Goal: Task Accomplishment & Management: Complete application form

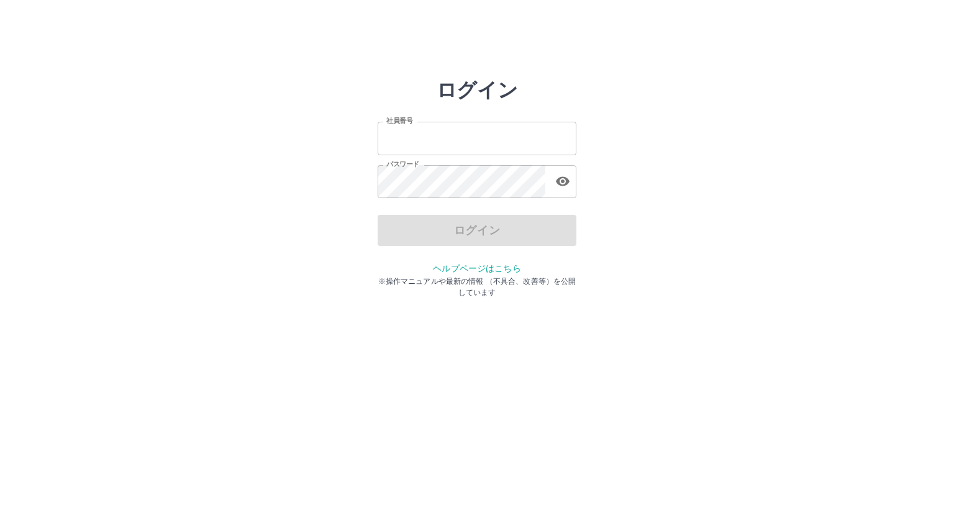
type input "*******"
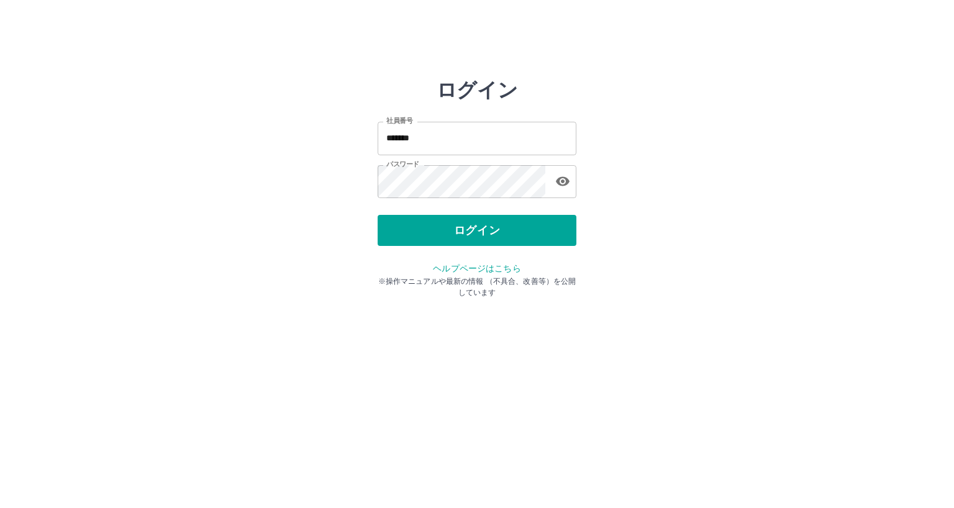
click at [420, 227] on div "ログイン" at bounding box center [477, 230] width 199 height 31
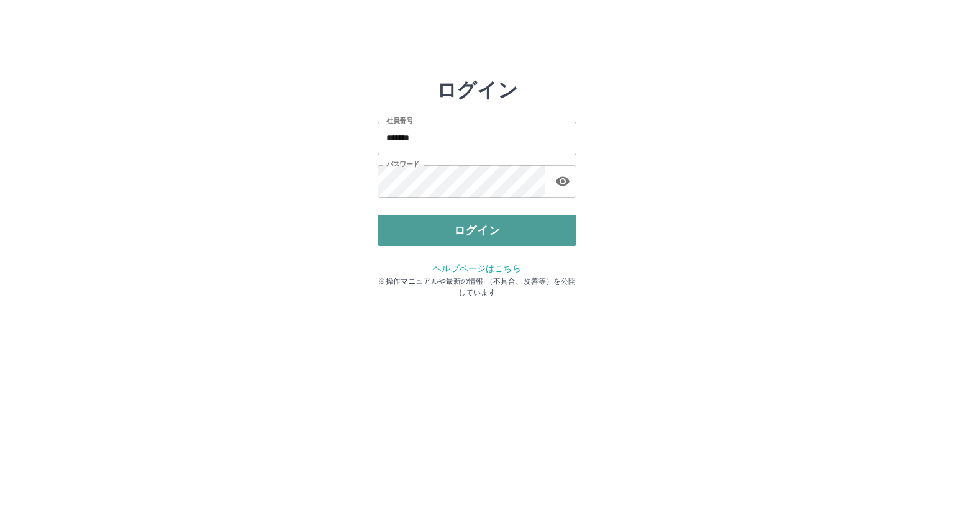
click at [421, 227] on button "ログイン" at bounding box center [477, 230] width 199 height 31
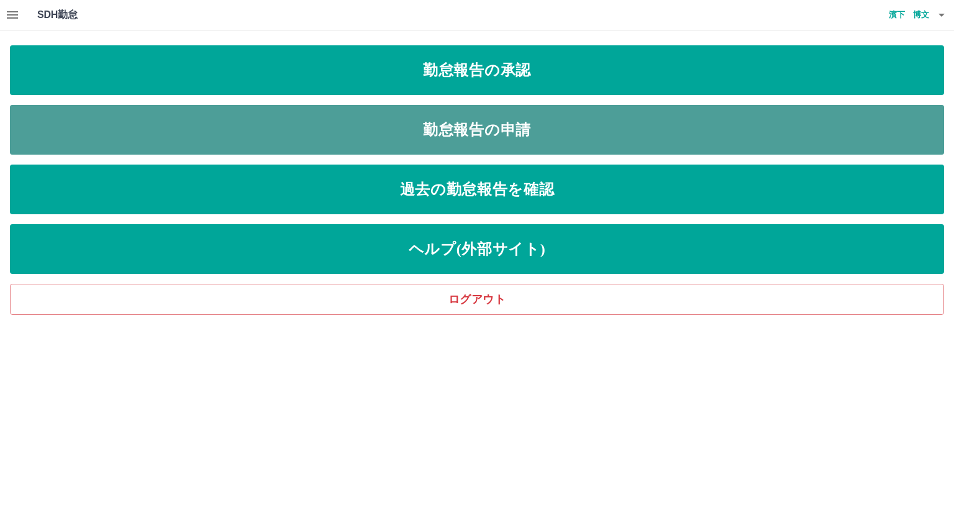
click at [432, 132] on link "勤怠報告の申請" at bounding box center [477, 130] width 934 height 50
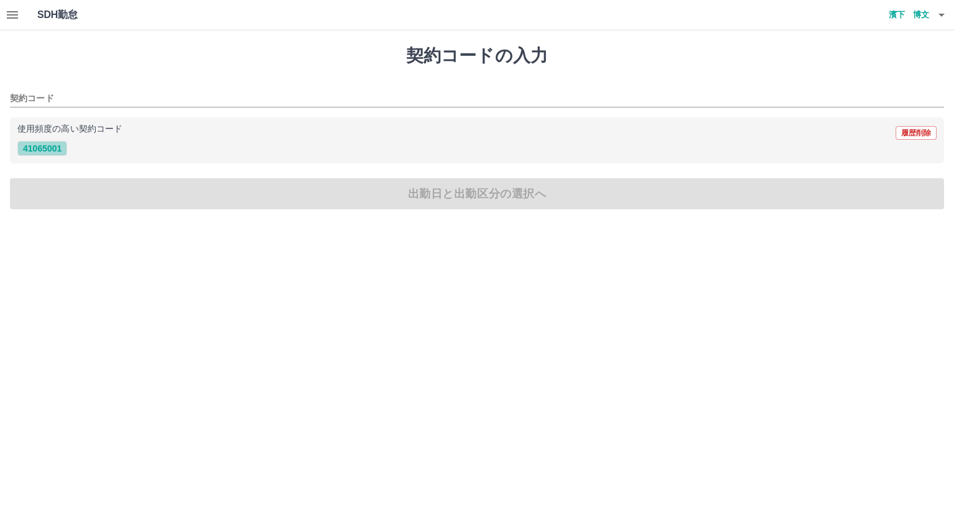
click at [35, 145] on button "41065001" at bounding box center [42, 148] width 50 height 15
type input "********"
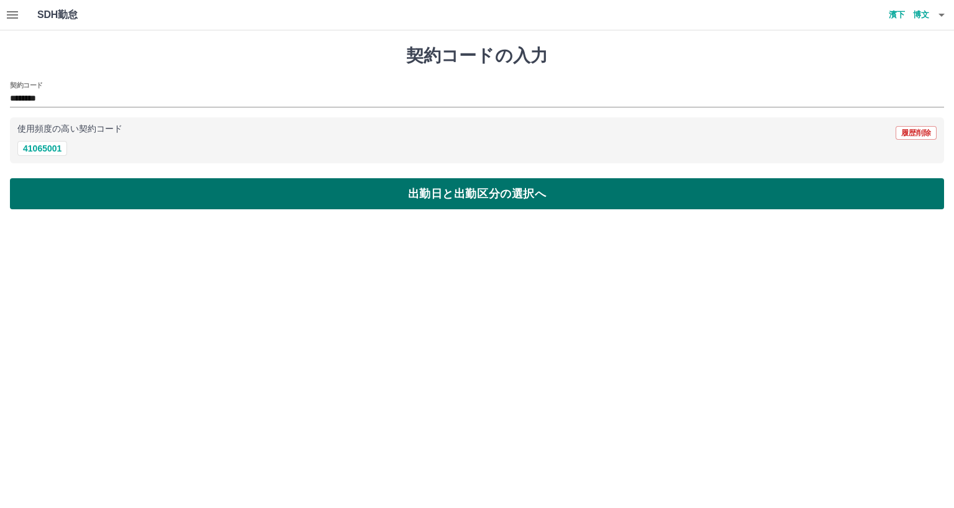
click at [66, 198] on button "出勤日と出勤区分の選択へ" at bounding box center [477, 193] width 934 height 31
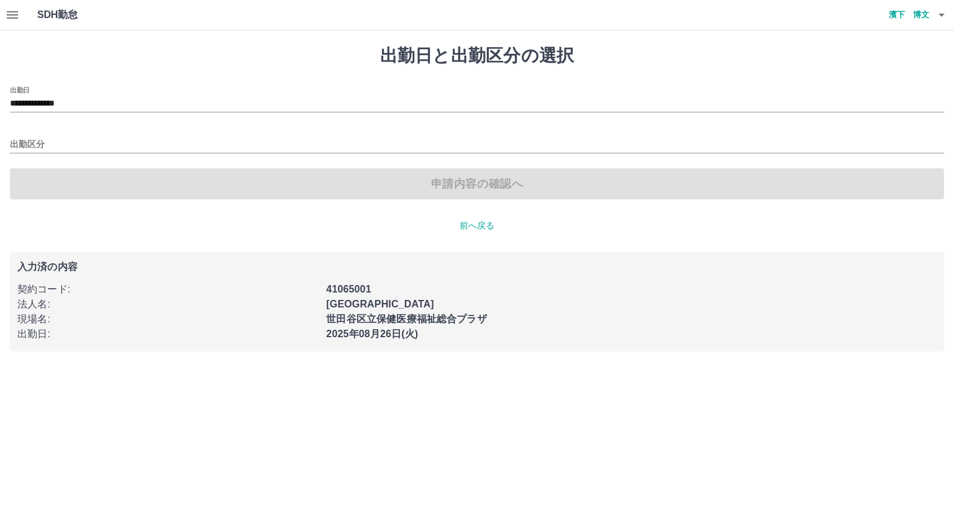
click at [53, 135] on div "出勤区分" at bounding box center [477, 140] width 934 height 26
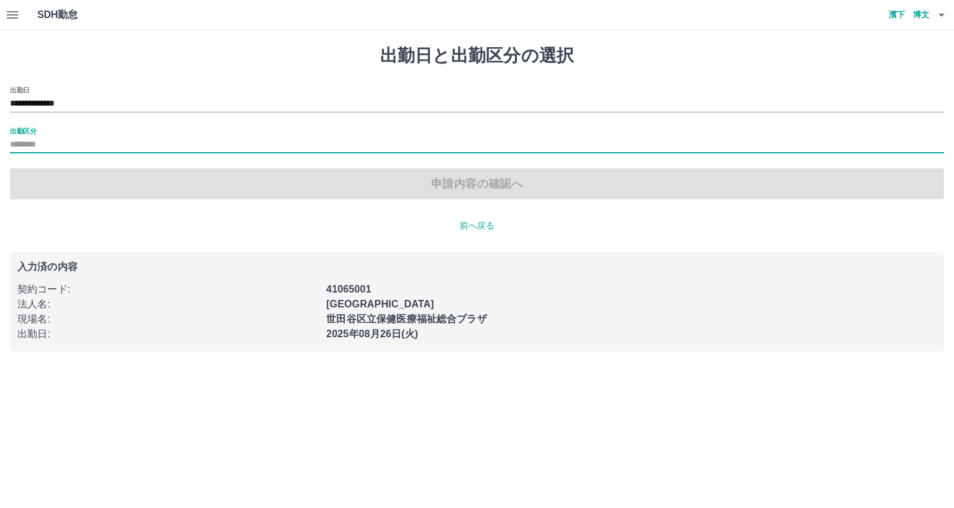
click at [53, 144] on input "出勤区分" at bounding box center [477, 145] width 934 height 16
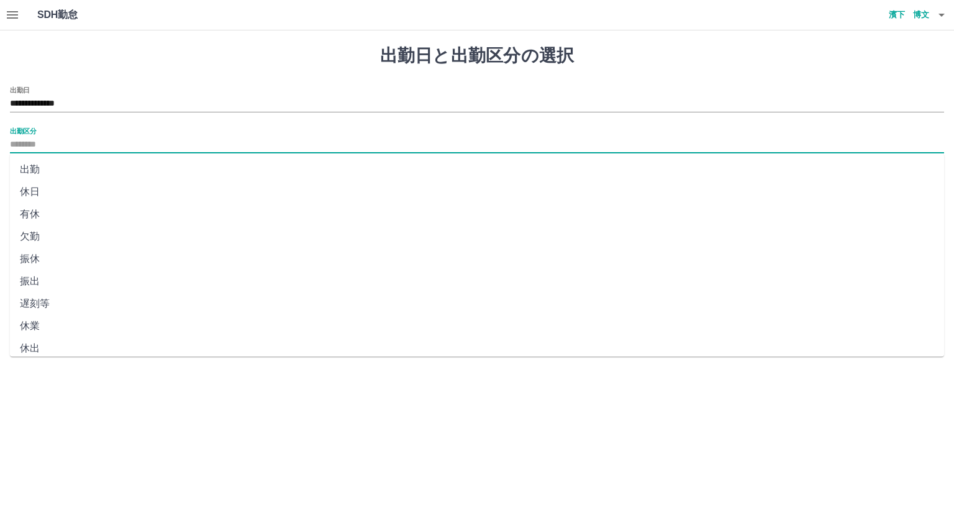
click at [40, 171] on li "出勤" at bounding box center [477, 169] width 934 height 22
type input "**"
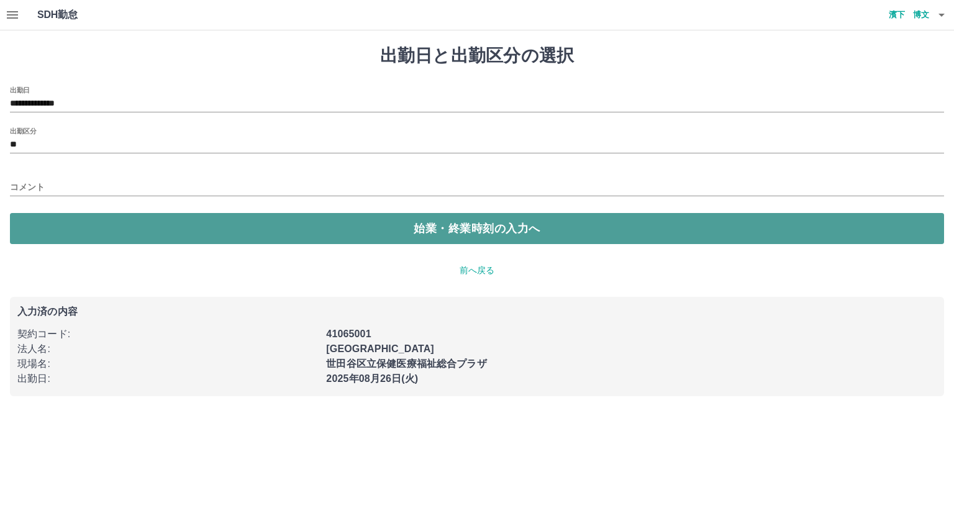
click at [127, 229] on button "始業・終業時刻の入力へ" at bounding box center [477, 228] width 934 height 31
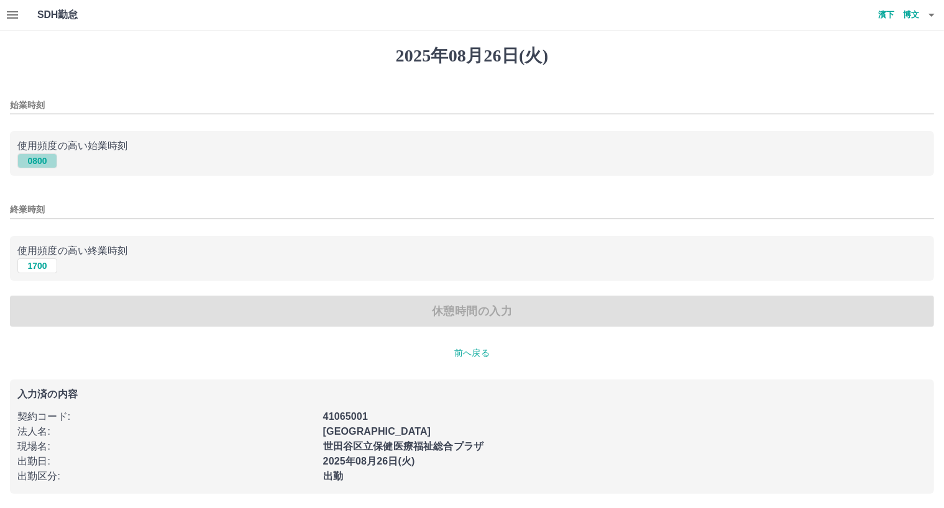
click at [42, 163] on button "0800" at bounding box center [37, 160] width 40 height 15
type input "****"
click at [40, 263] on button "1700" at bounding box center [37, 265] width 40 height 15
type input "****"
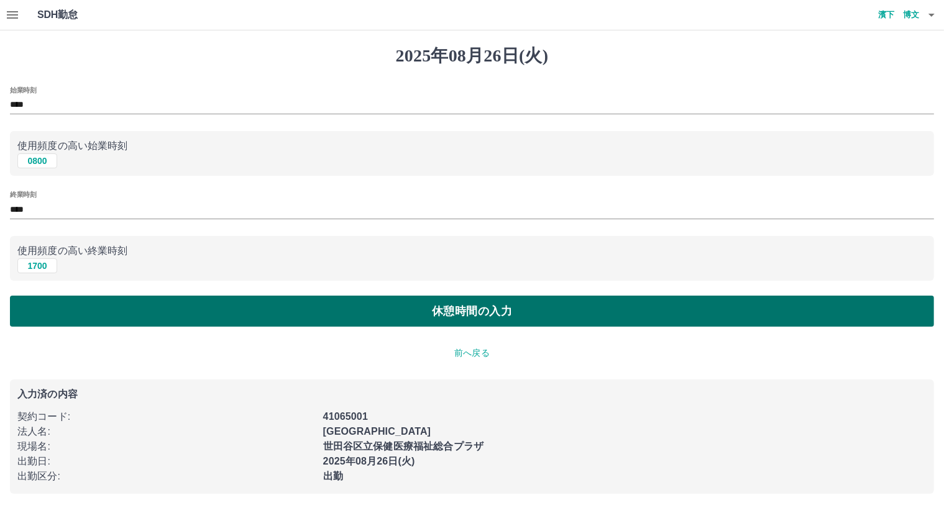
click at [55, 304] on button "休憩時間の入力" at bounding box center [472, 311] width 924 height 31
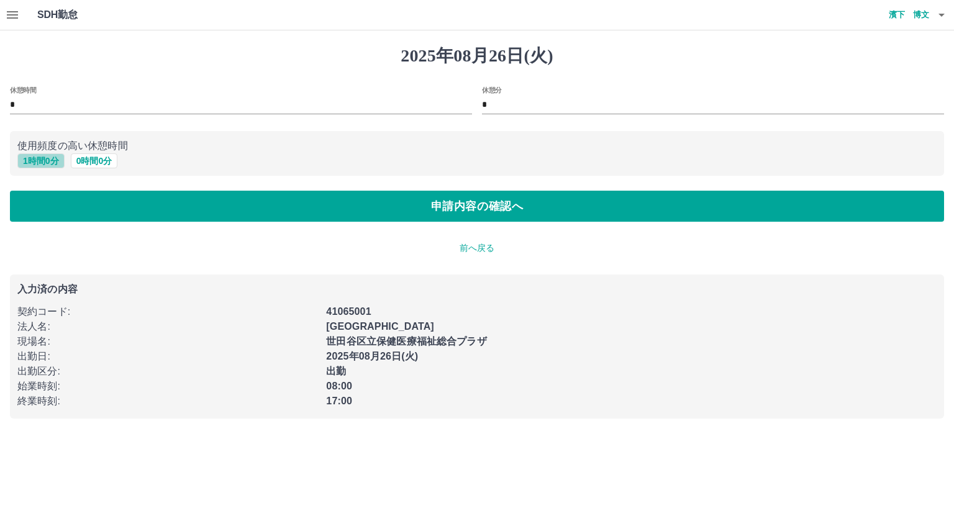
click at [50, 160] on button "1 時間 0 分" at bounding box center [40, 160] width 47 height 15
type input "*"
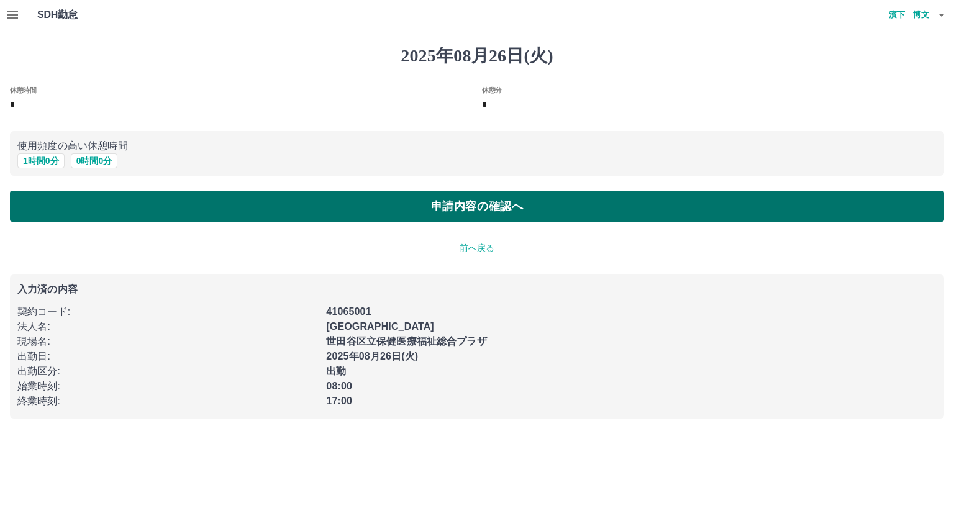
click at [63, 207] on button "申請内容の確認へ" at bounding box center [477, 206] width 934 height 31
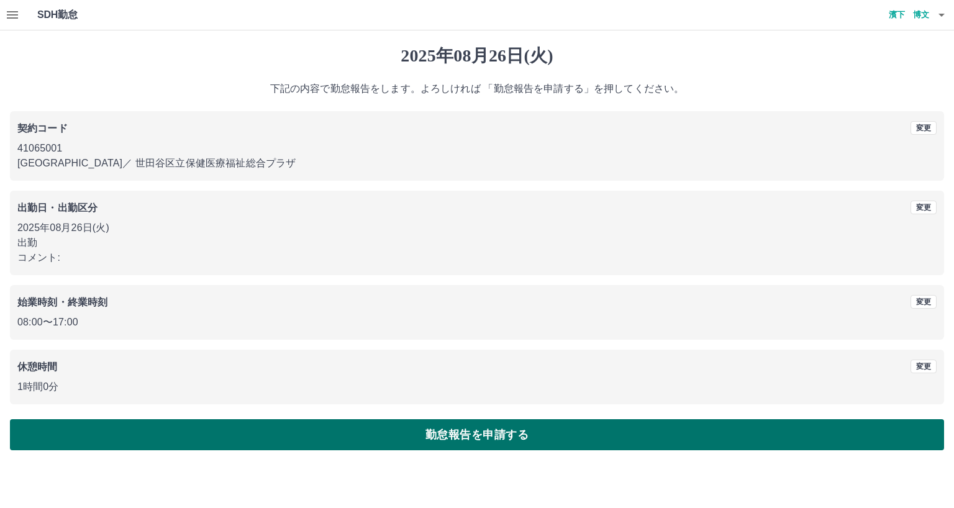
click at [152, 428] on button "勤怠報告を申請する" at bounding box center [477, 434] width 934 height 31
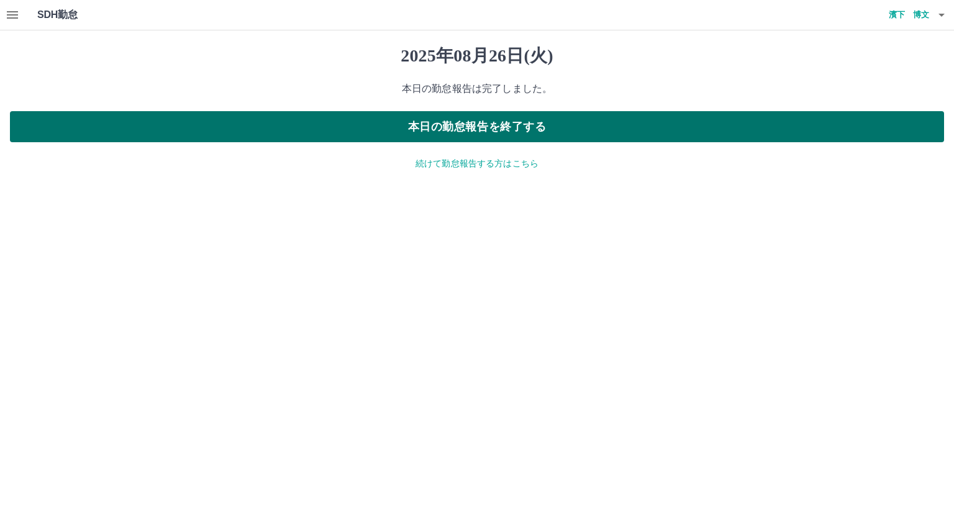
click at [221, 127] on button "本日の勤怠報告を終了する" at bounding box center [477, 126] width 934 height 31
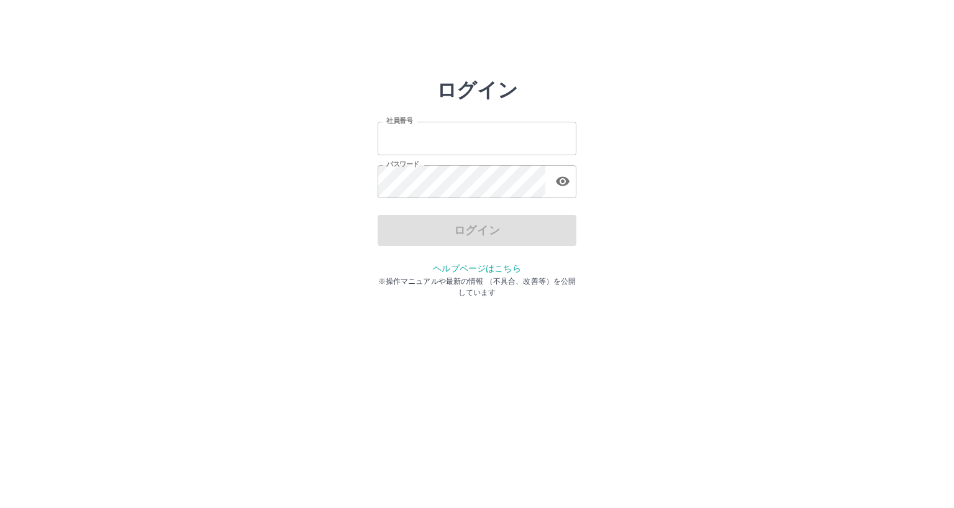
type input "*******"
click at [391, 231] on div "ログイン" at bounding box center [477, 230] width 199 height 31
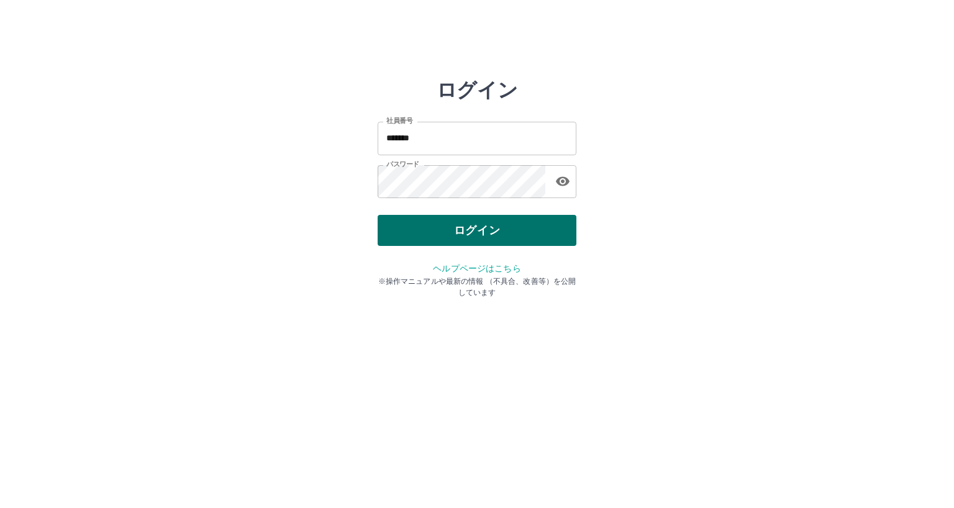
click at [391, 230] on button "ログイン" at bounding box center [477, 230] width 199 height 31
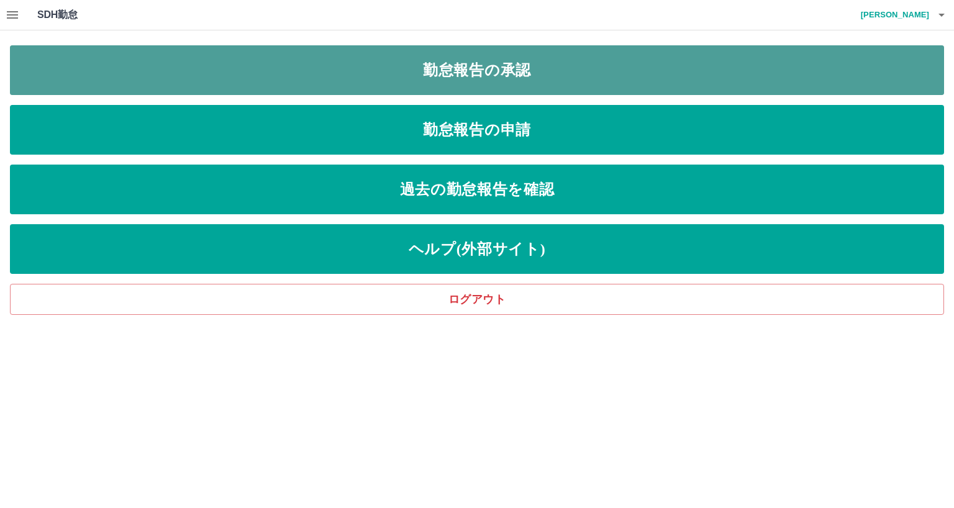
click at [431, 73] on link "勤怠報告の承認" at bounding box center [477, 70] width 934 height 50
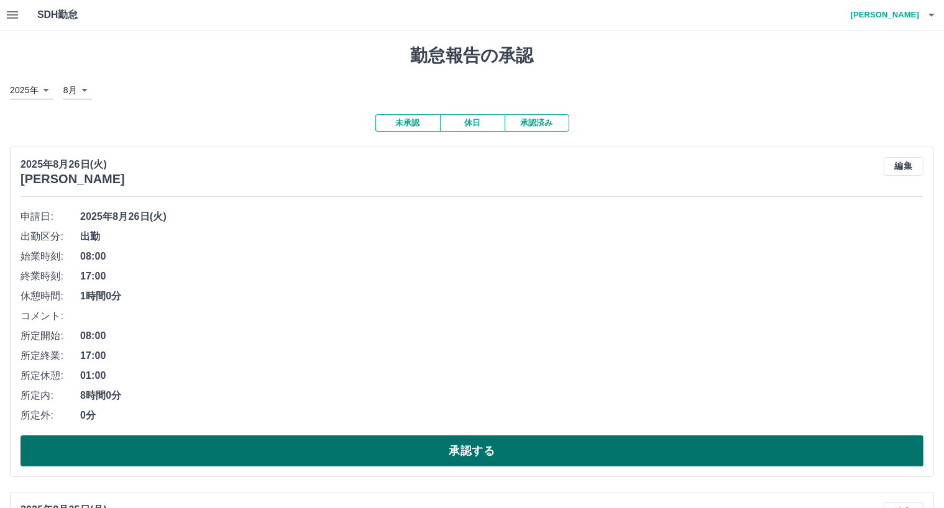
click at [480, 444] on button "承認する" at bounding box center [472, 451] width 903 height 31
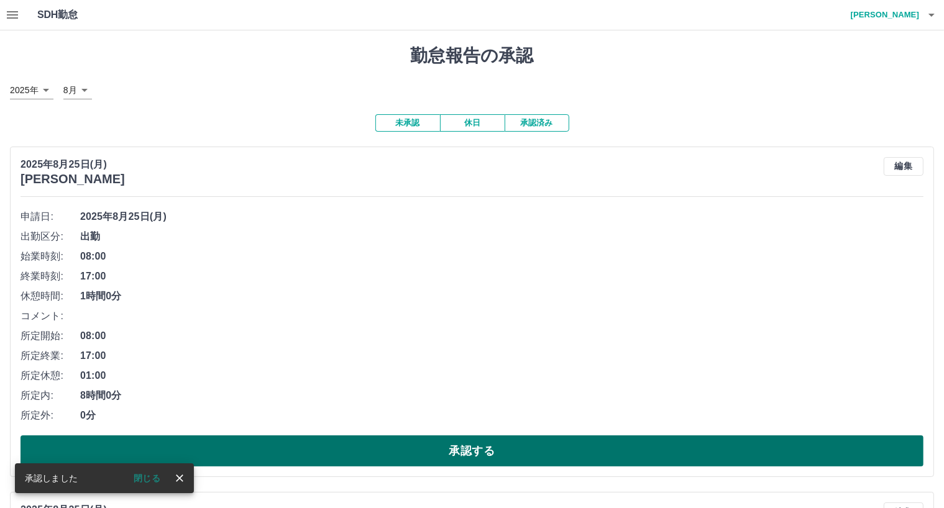
click at [635, 453] on button "承認する" at bounding box center [472, 451] width 903 height 31
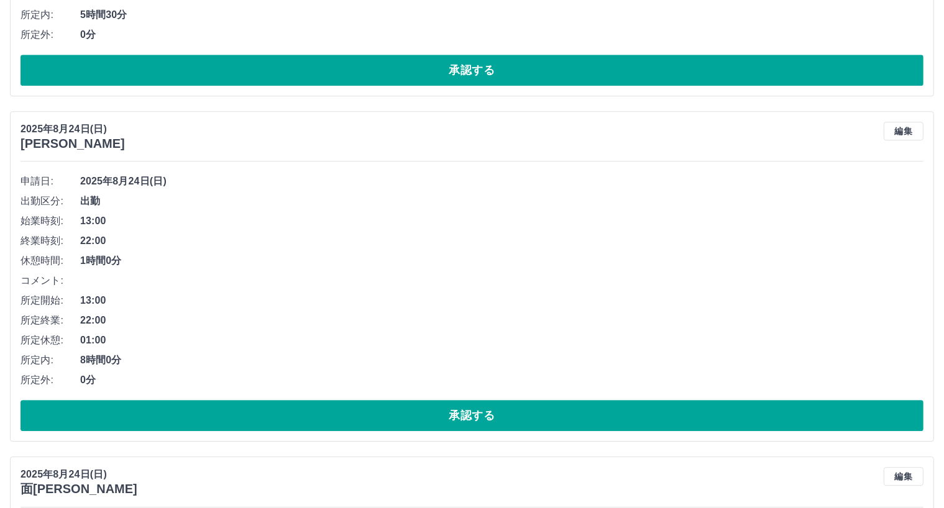
scroll to position [3509, 0]
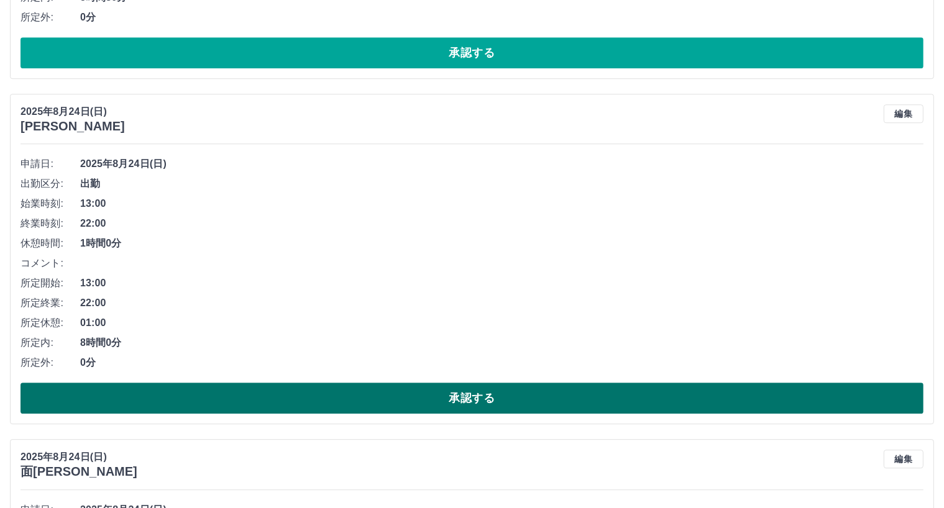
click at [719, 405] on button "承認する" at bounding box center [472, 398] width 903 height 31
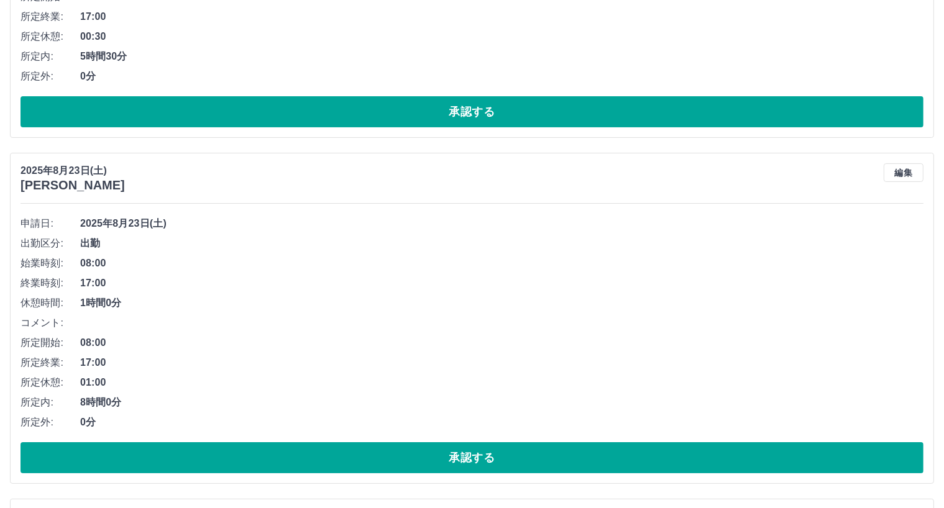
scroll to position [4882, 0]
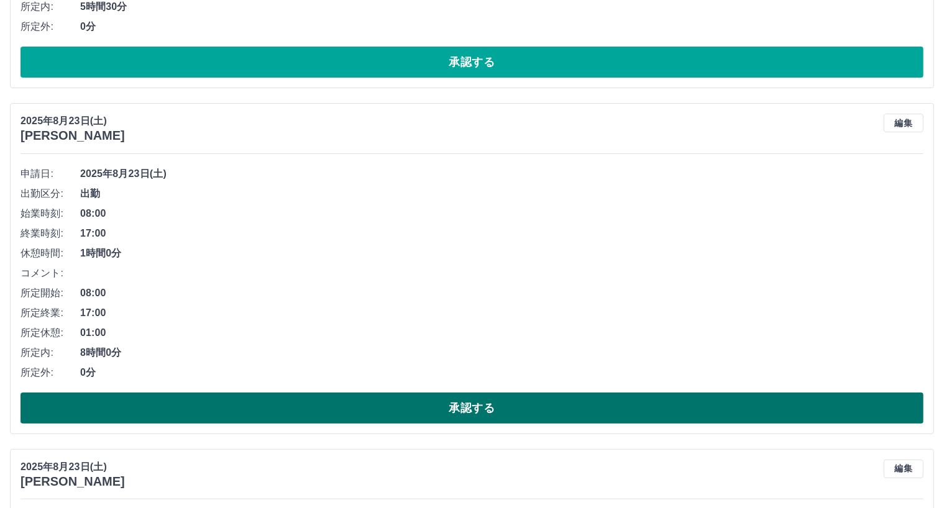
click at [747, 409] on button "承認する" at bounding box center [472, 408] width 903 height 31
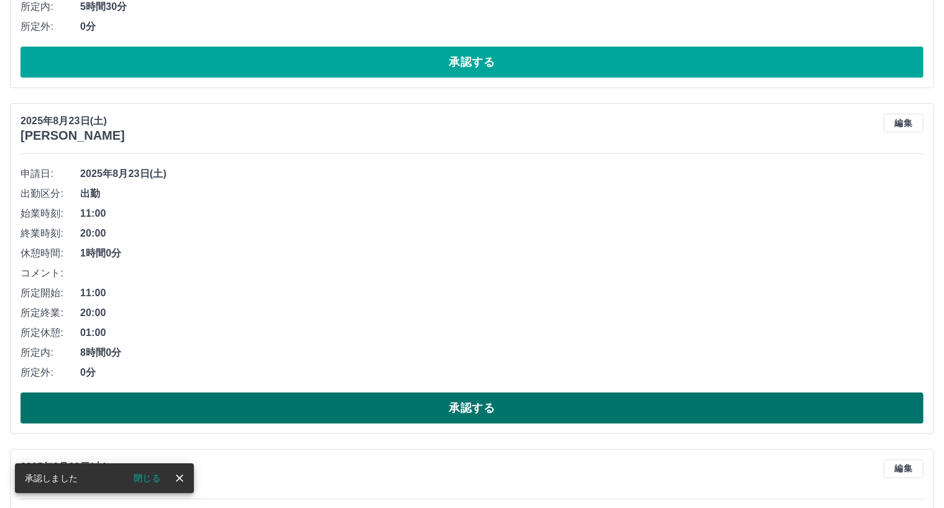
click at [623, 409] on button "承認する" at bounding box center [472, 408] width 903 height 31
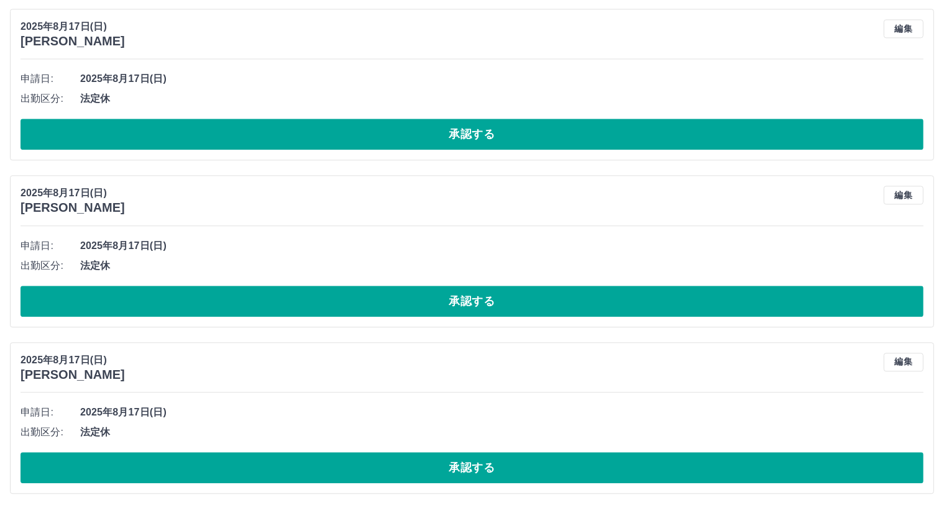
scroll to position [7611, 0]
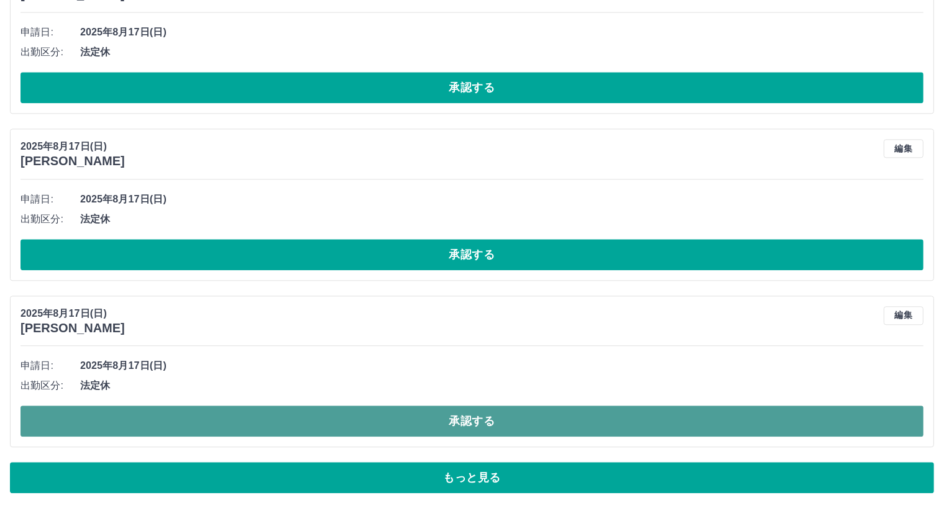
click at [601, 419] on button "承認する" at bounding box center [472, 421] width 903 height 31
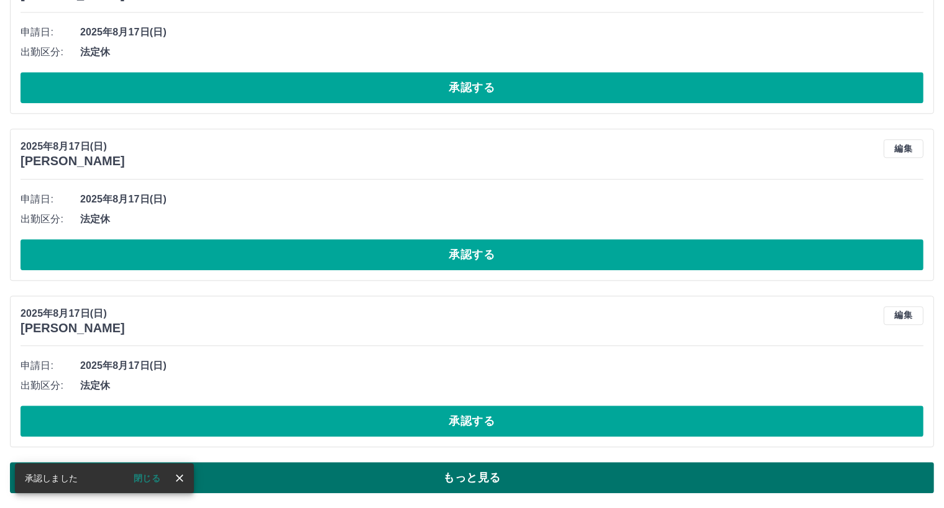
click at [572, 475] on button "もっと見る" at bounding box center [472, 477] width 924 height 31
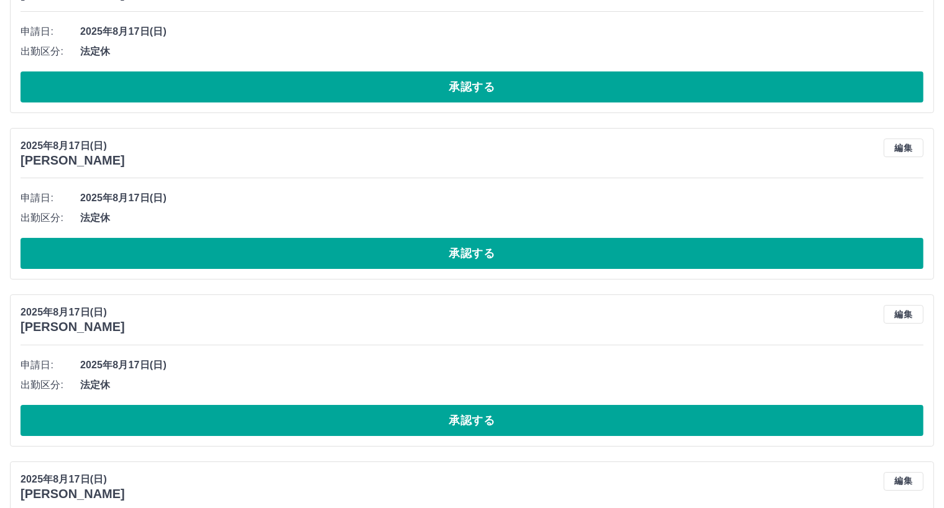
scroll to position [9390, 0]
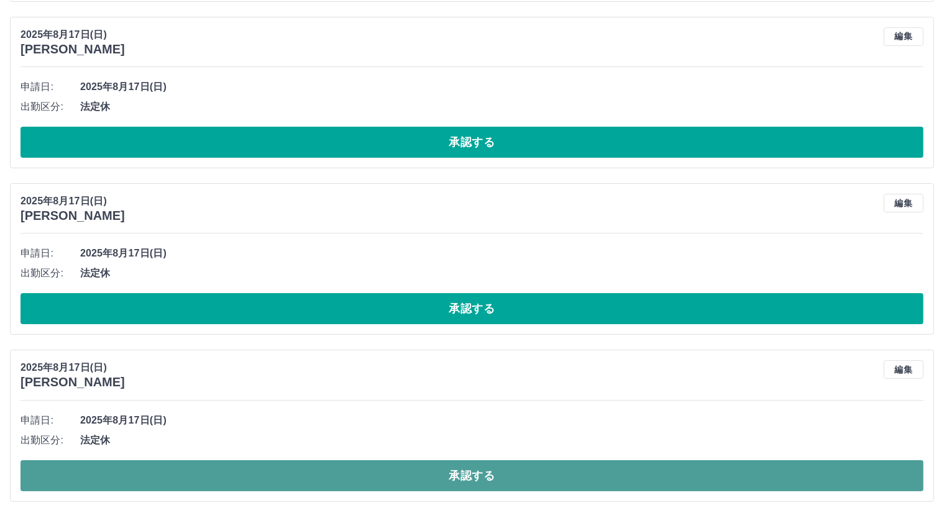
click at [764, 472] on button "承認する" at bounding box center [472, 475] width 903 height 31
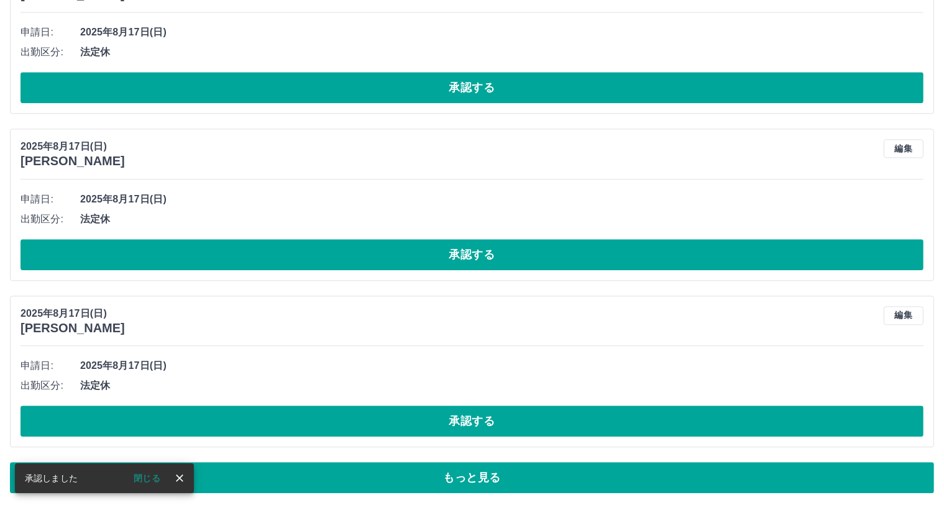
scroll to position [7611, 0]
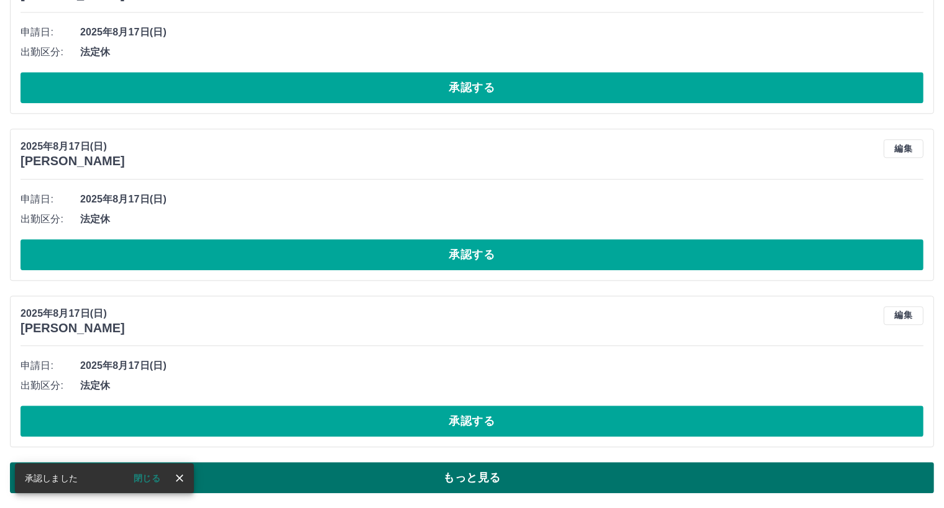
click at [804, 474] on button "もっと見る" at bounding box center [472, 477] width 924 height 31
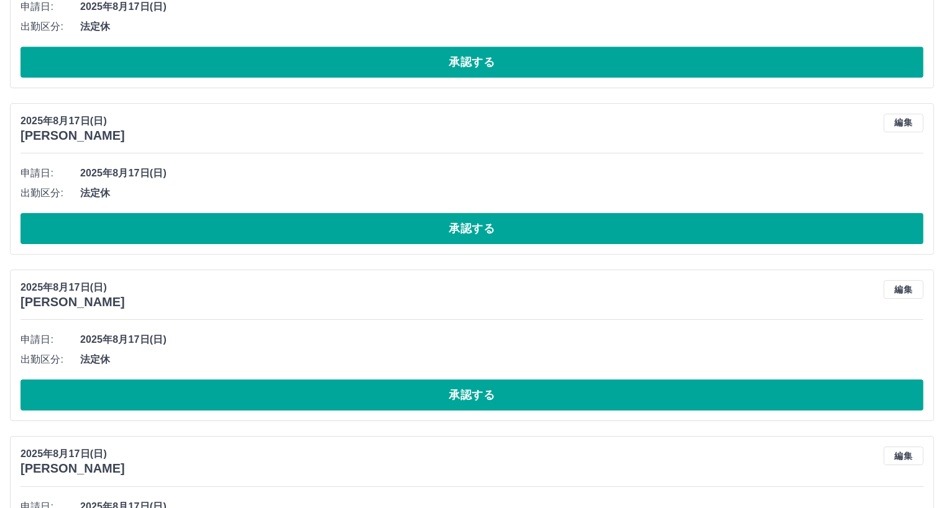
scroll to position [8886, 0]
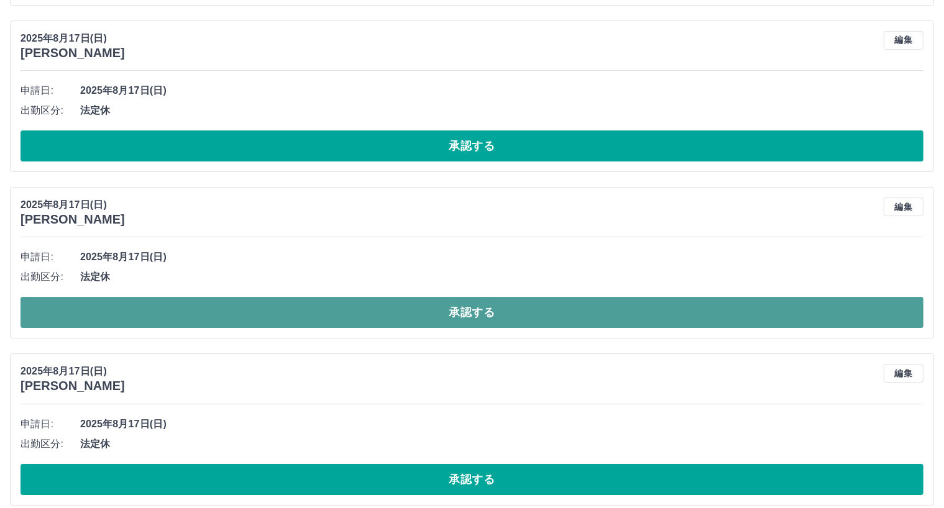
click at [626, 317] on button "承認する" at bounding box center [472, 312] width 903 height 31
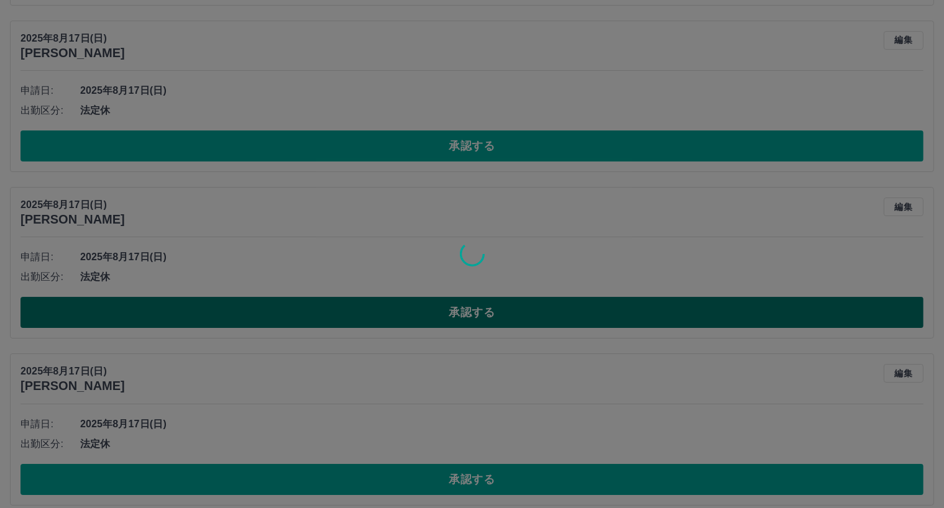
scroll to position [7611, 0]
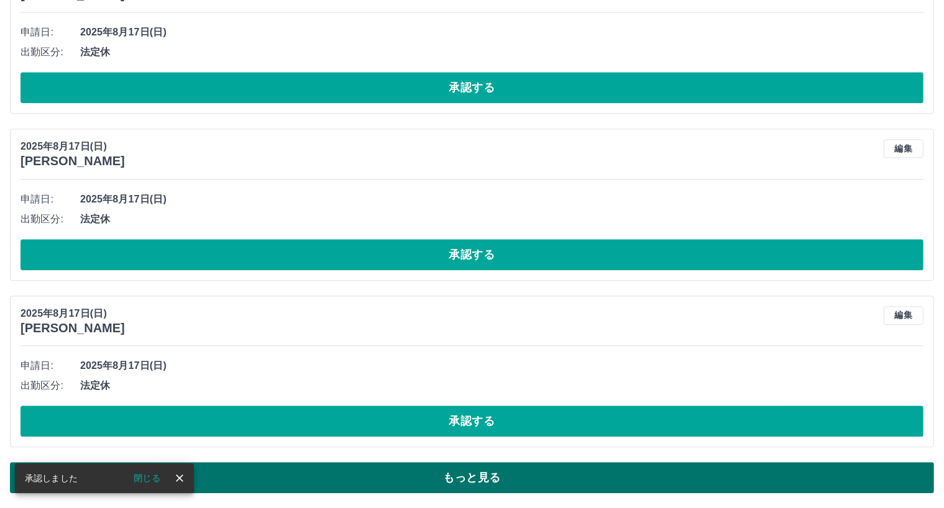
click at [787, 475] on button "もっと見る" at bounding box center [472, 477] width 924 height 31
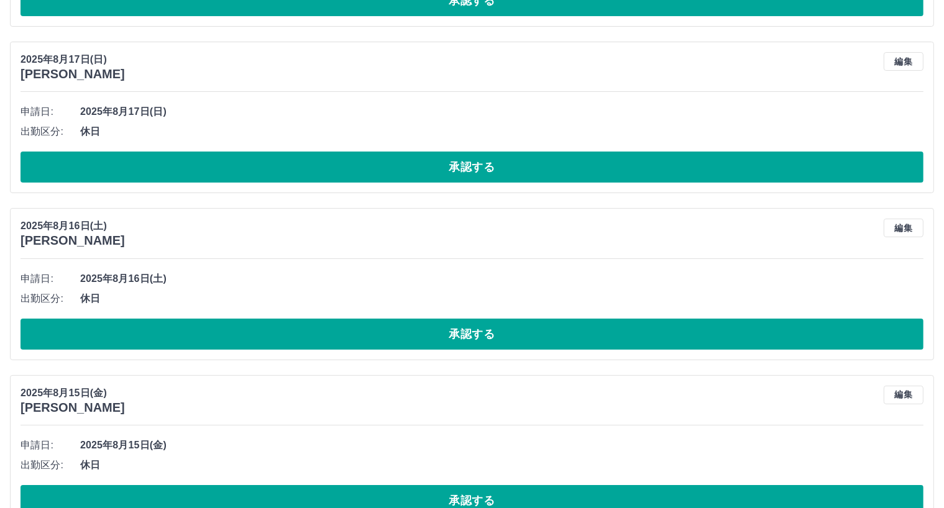
scroll to position [9566, 0]
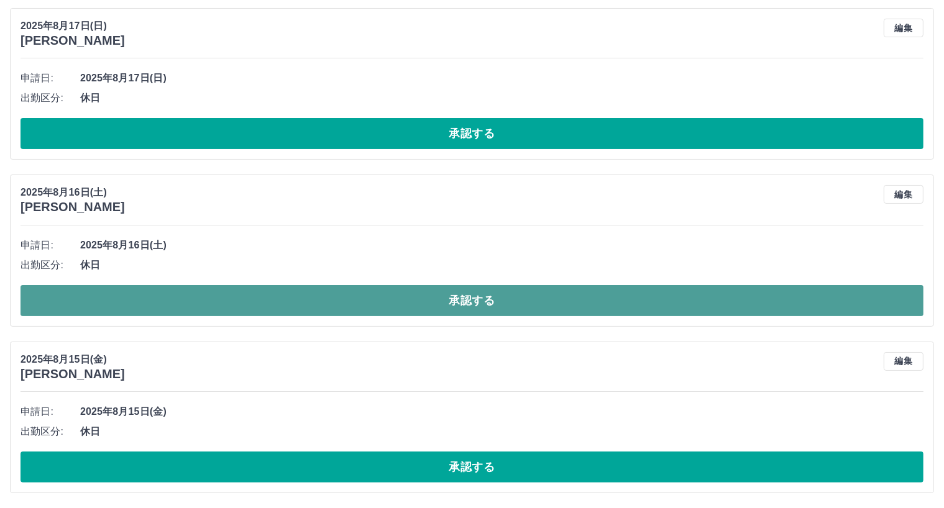
click at [634, 302] on button "承認する" at bounding box center [472, 300] width 903 height 31
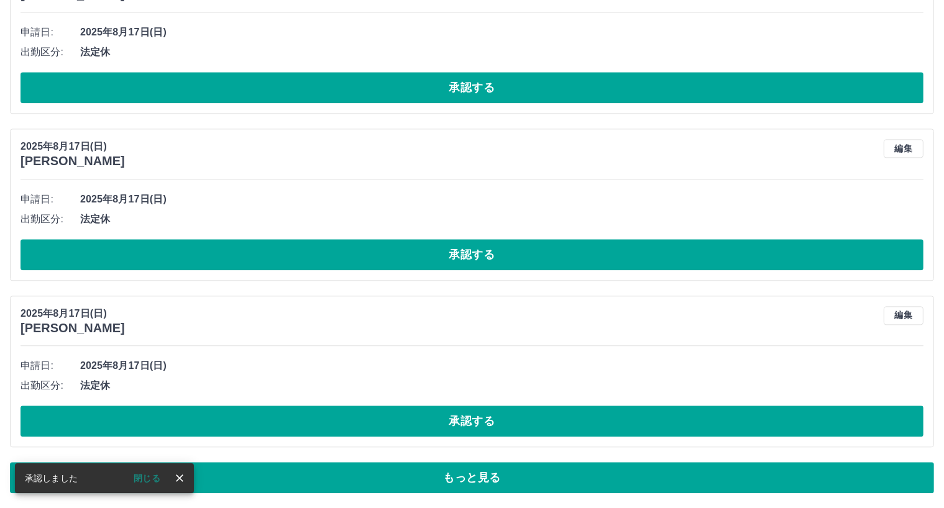
scroll to position [7611, 0]
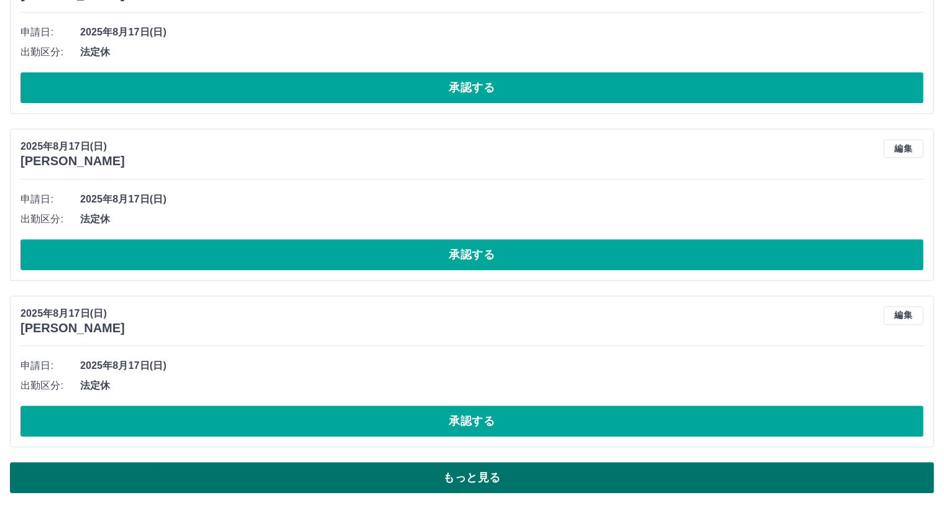
click at [741, 478] on button "もっと見る" at bounding box center [472, 477] width 924 height 31
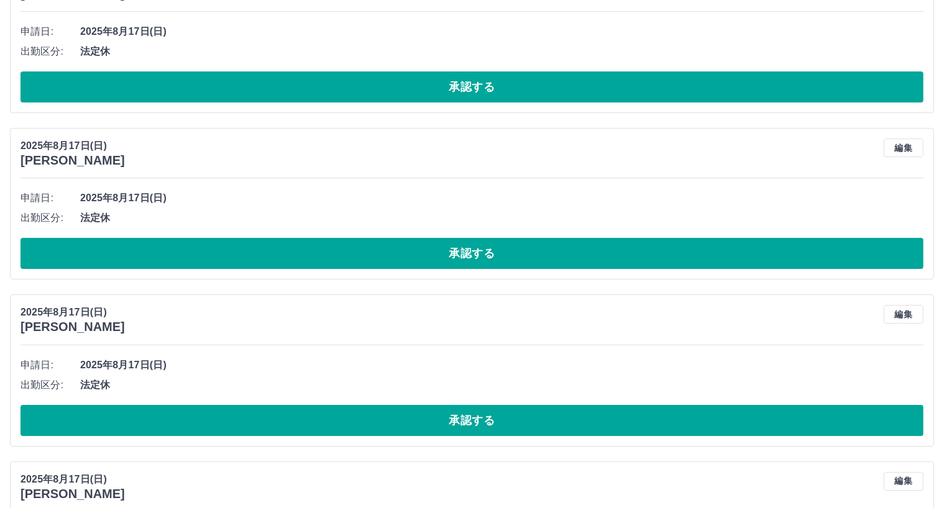
scroll to position [9390, 0]
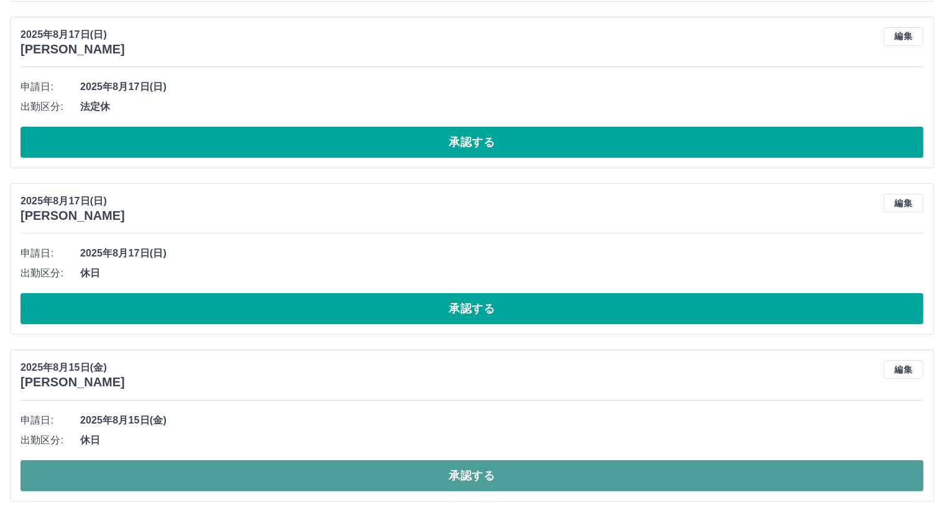
click at [738, 472] on button "承認する" at bounding box center [472, 475] width 903 height 31
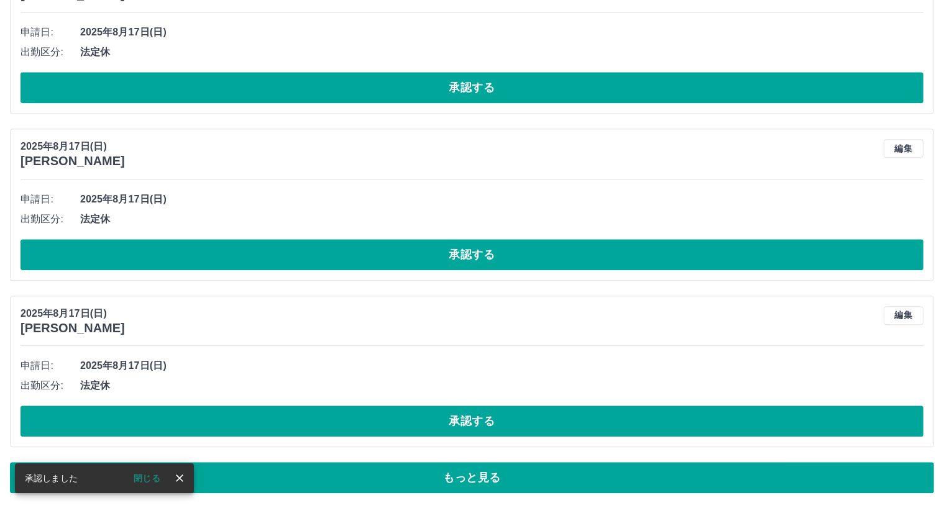
scroll to position [7611, 0]
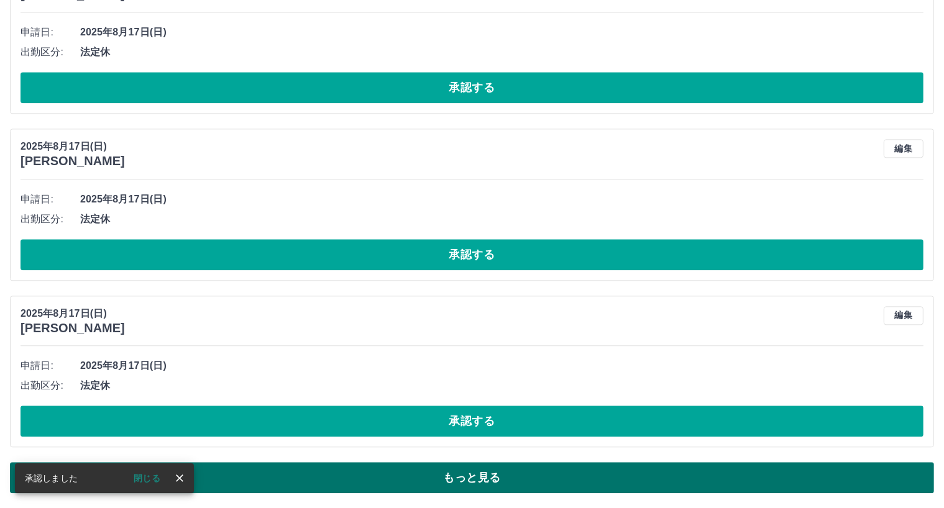
click at [852, 480] on button "もっと見る" at bounding box center [472, 477] width 924 height 31
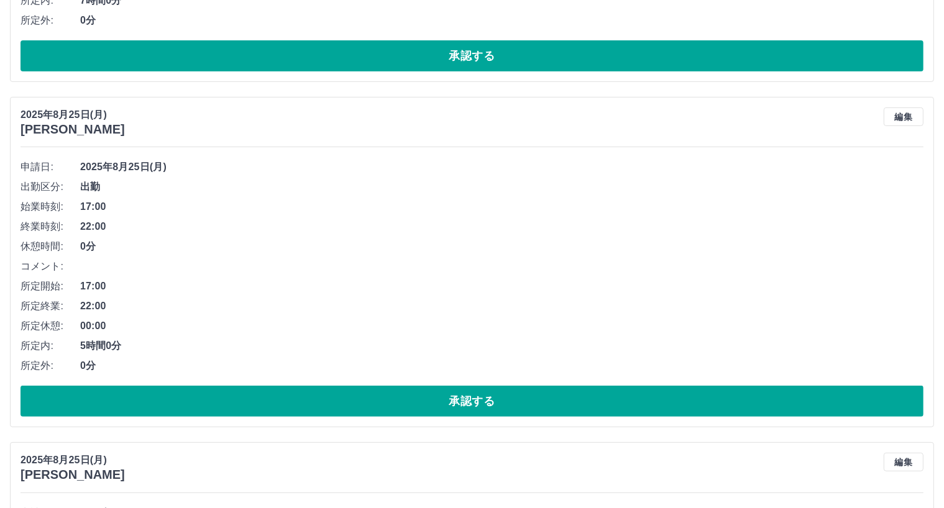
scroll to position [0, 0]
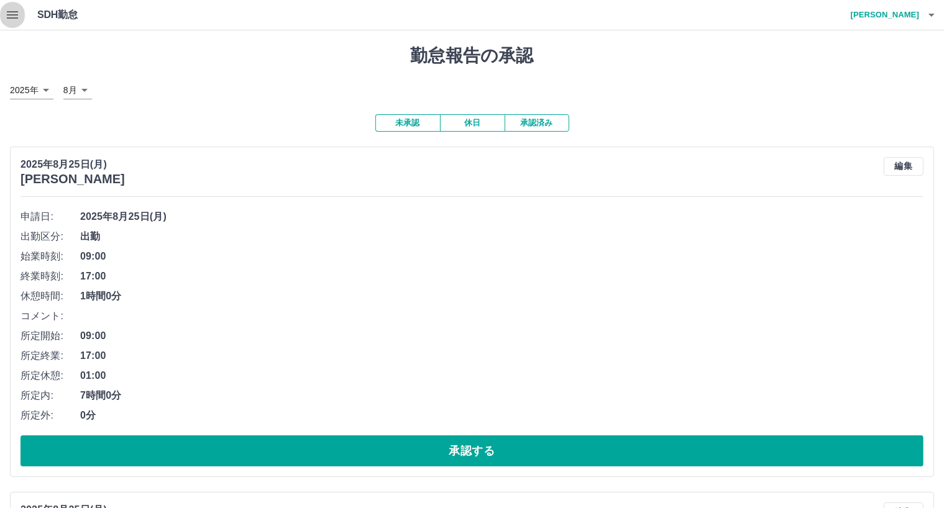
click at [12, 16] on icon "button" at bounding box center [12, 14] width 15 height 15
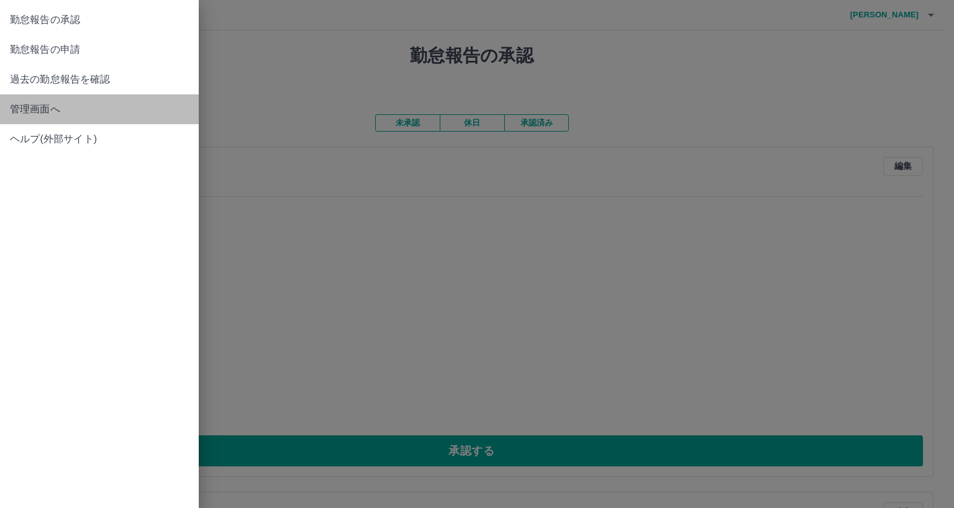
click at [40, 104] on span "管理画面へ" at bounding box center [99, 109] width 179 height 15
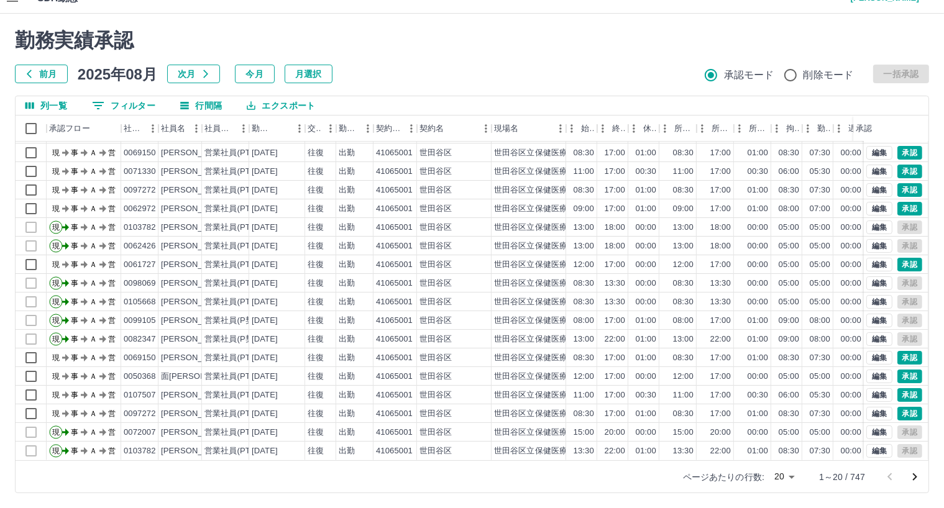
scroll to position [65, 0]
click at [915, 478] on icon "次のページへ" at bounding box center [914, 477] width 15 height 15
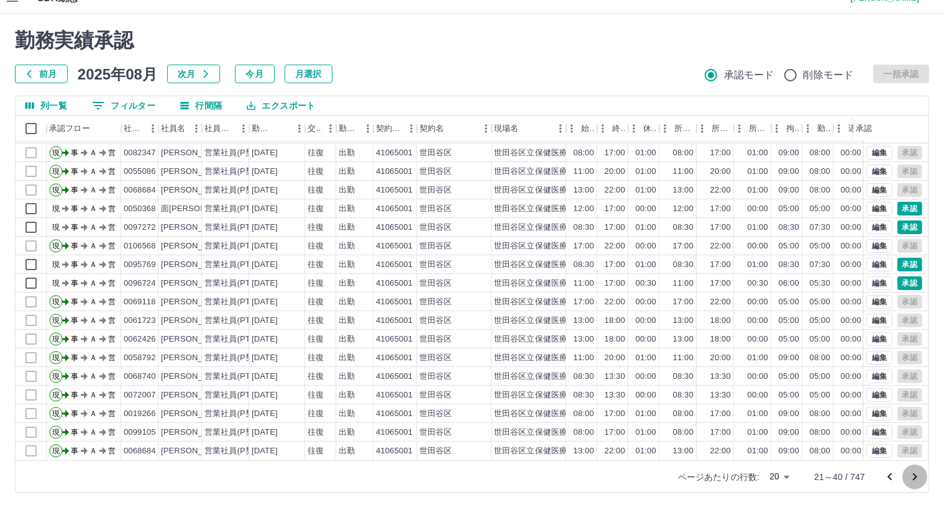
click at [914, 476] on icon "次のページへ" at bounding box center [914, 477] width 15 height 15
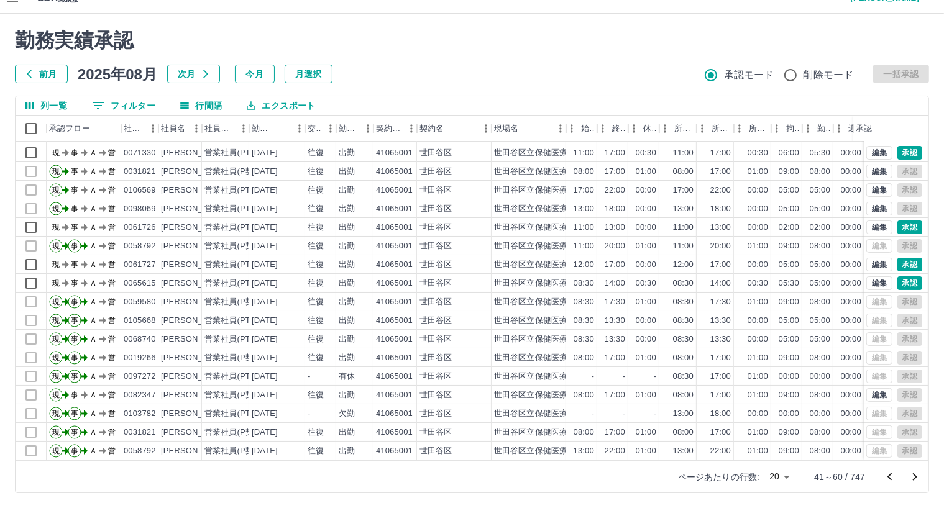
click at [916, 478] on icon "次のページへ" at bounding box center [914, 477] width 15 height 15
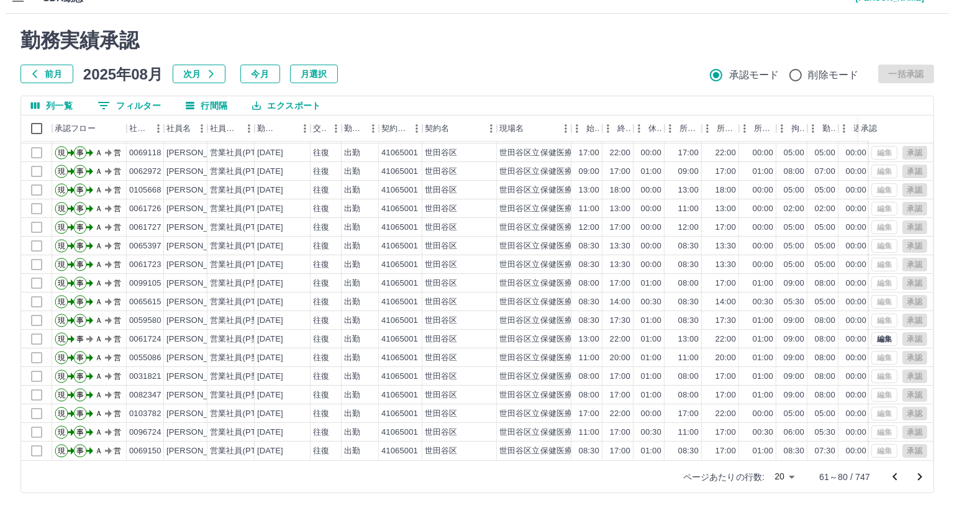
scroll to position [0, 0]
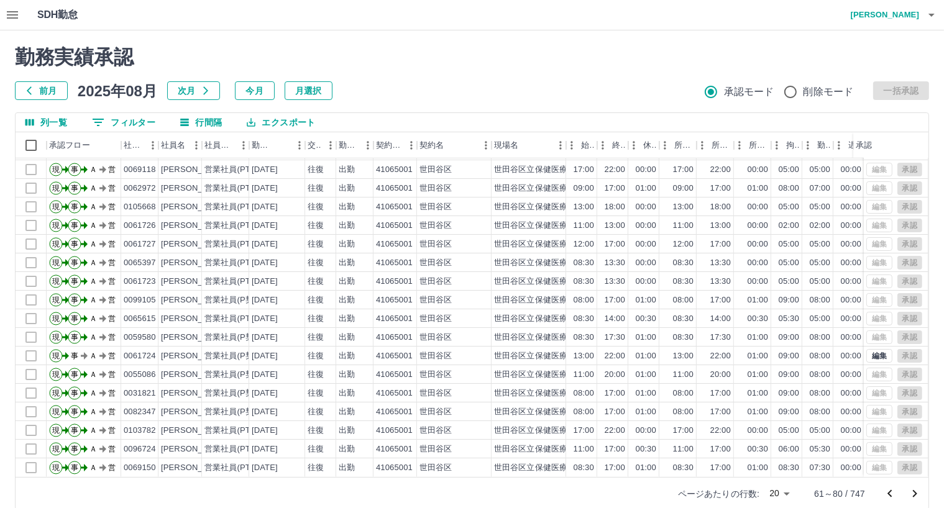
click at [932, 15] on icon "button" at bounding box center [931, 15] width 6 height 3
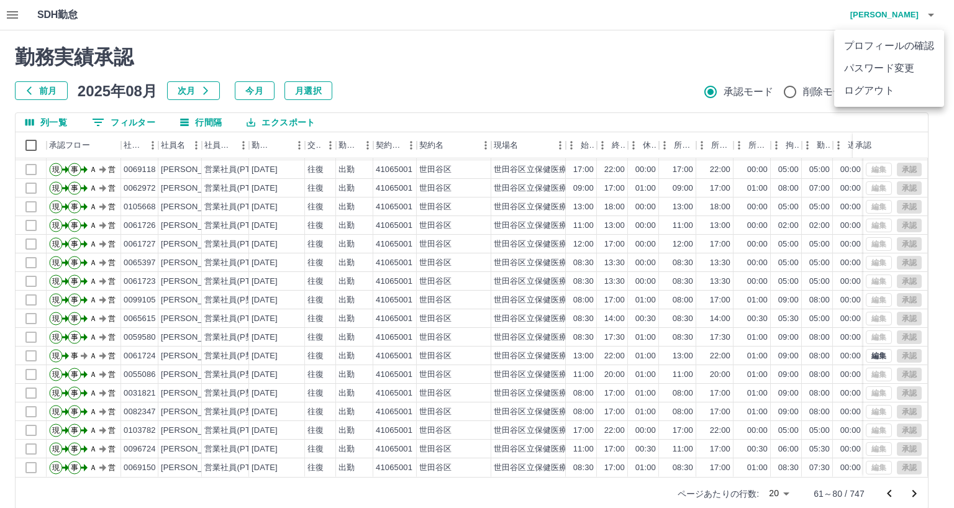
click at [865, 88] on li "ログアウト" at bounding box center [889, 91] width 110 height 22
